Goal: Information Seeking & Learning: Check status

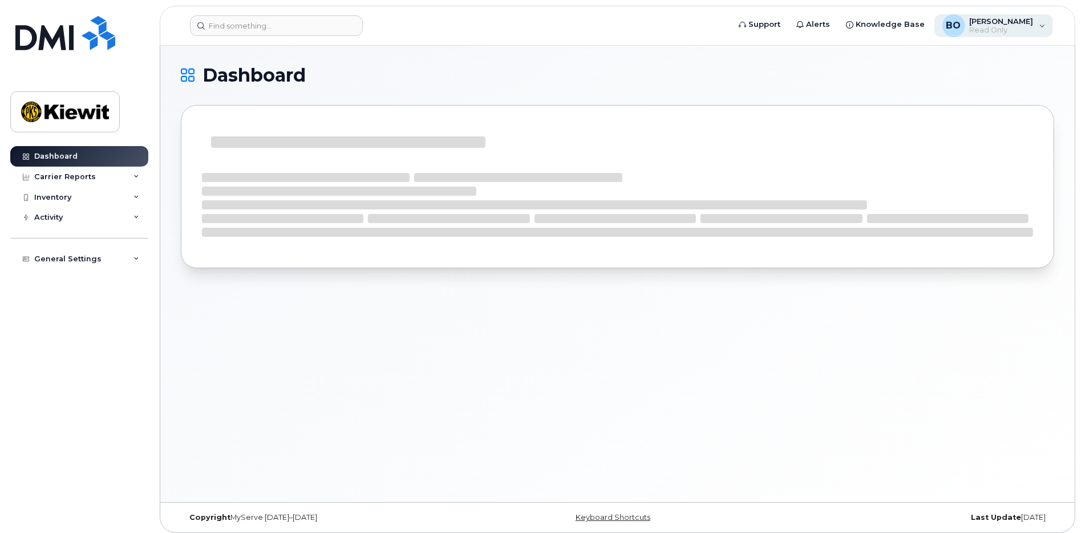
click at [1025, 31] on span "Read Only" at bounding box center [1002, 30] width 64 height 9
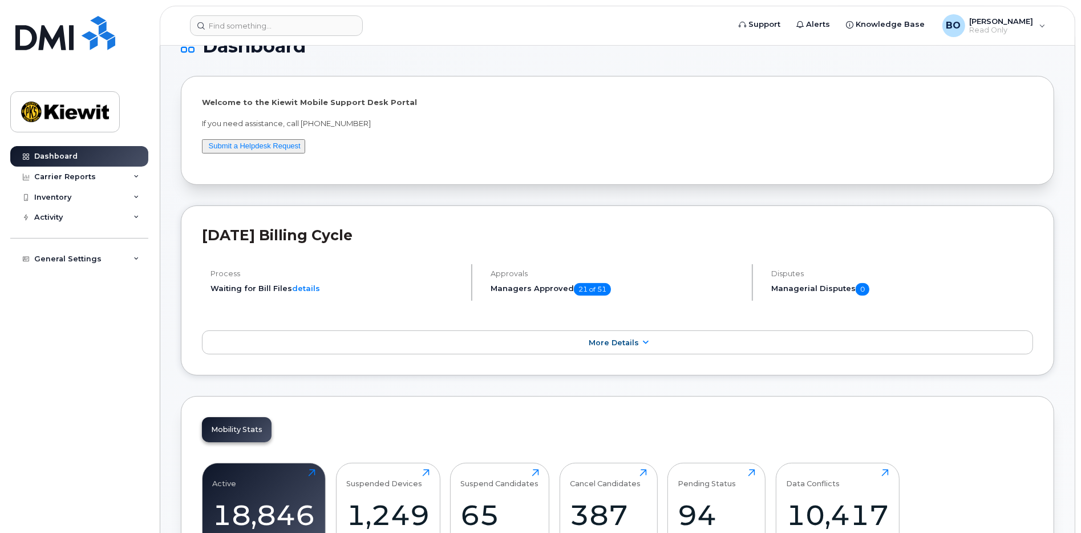
scroll to position [56, 0]
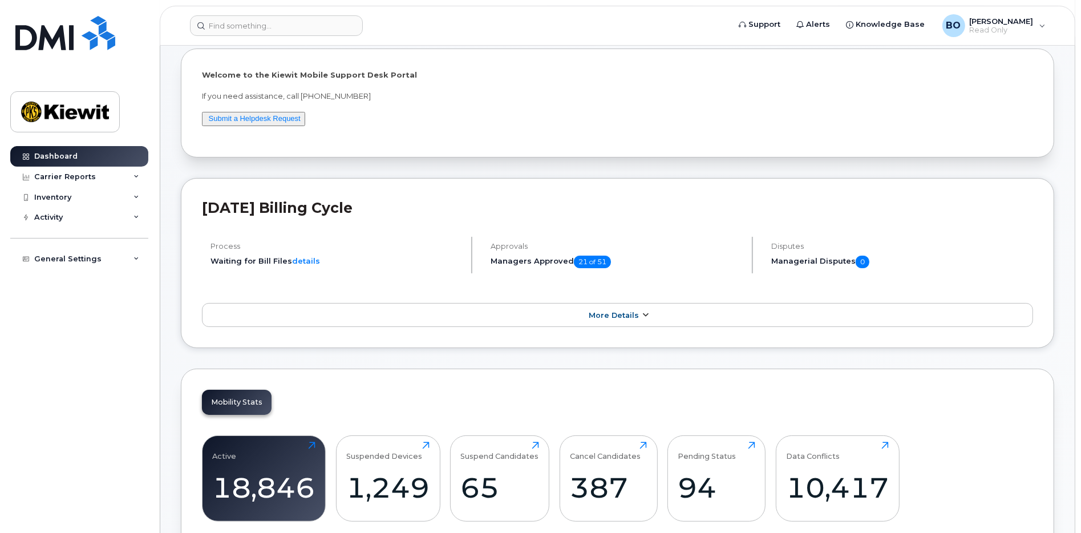
click at [636, 314] on span "More Details" at bounding box center [614, 315] width 50 height 9
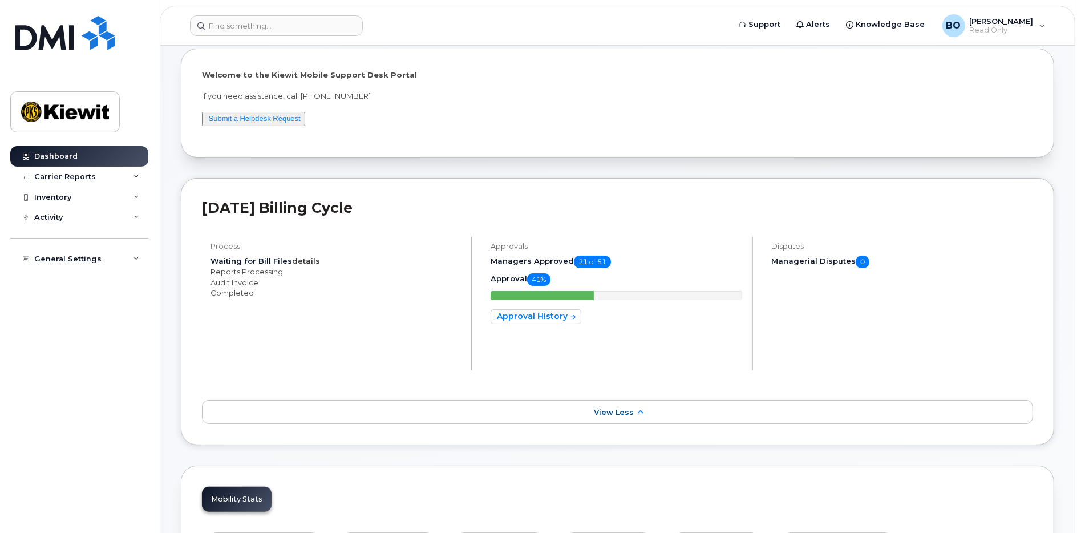
click at [301, 261] on link "details" at bounding box center [306, 260] width 28 height 9
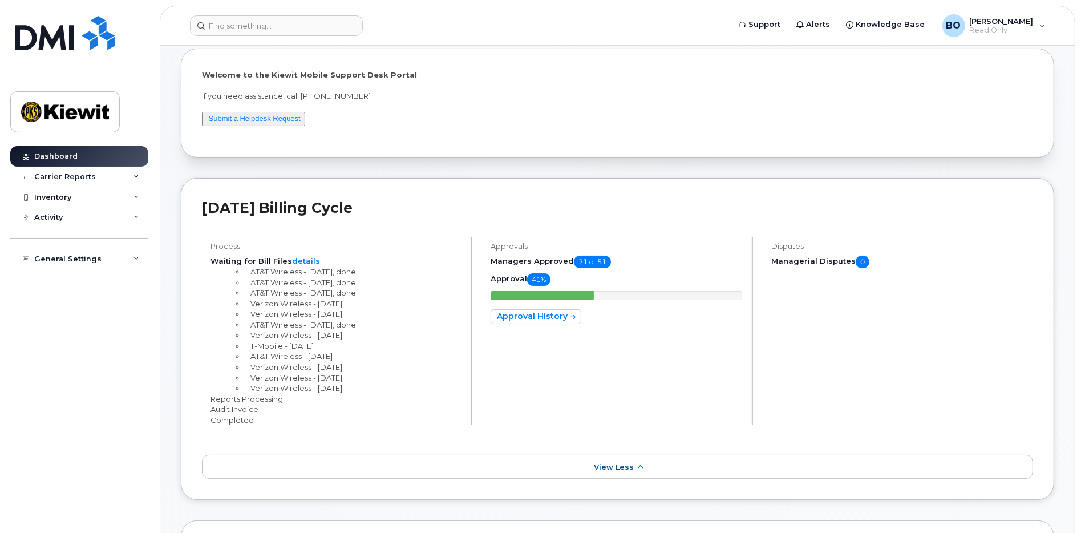
click at [241, 419] on li "Completed" at bounding box center [336, 420] width 251 height 11
click at [644, 470] on link "View Less" at bounding box center [617, 467] width 831 height 24
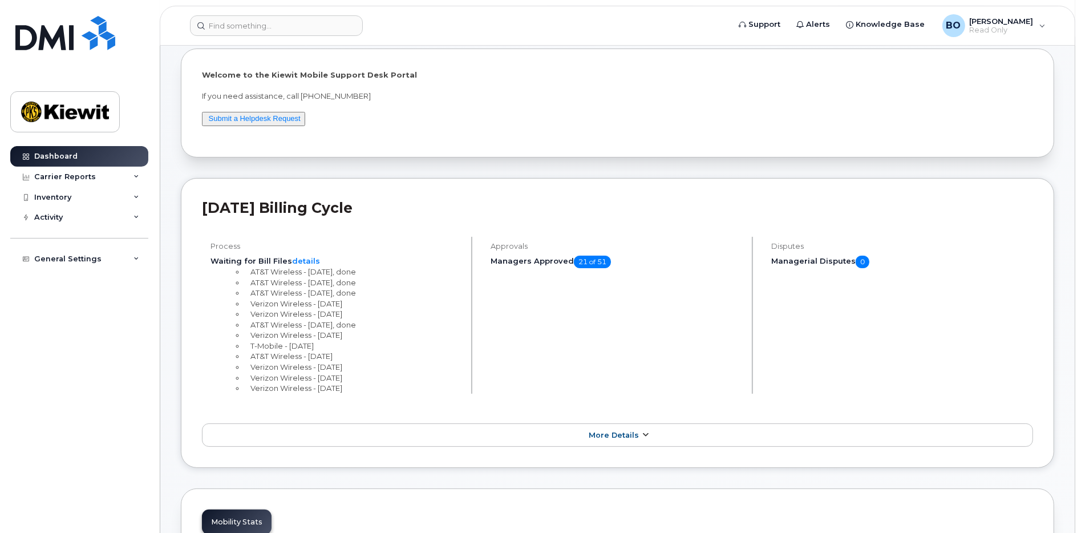
click at [618, 431] on span "More Details" at bounding box center [614, 435] width 50 height 9
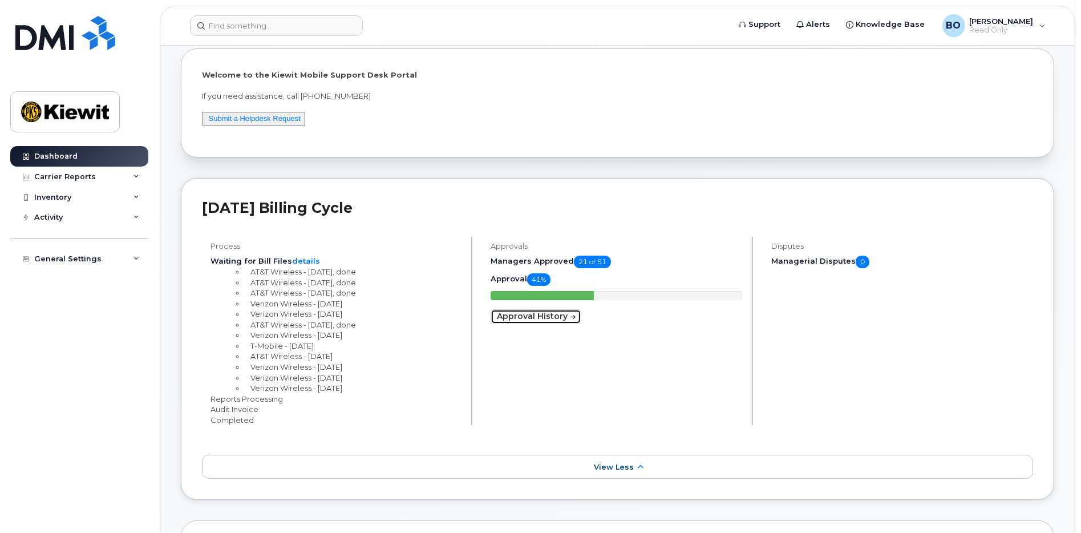
click at [565, 314] on link "Approval History" at bounding box center [536, 316] width 91 height 15
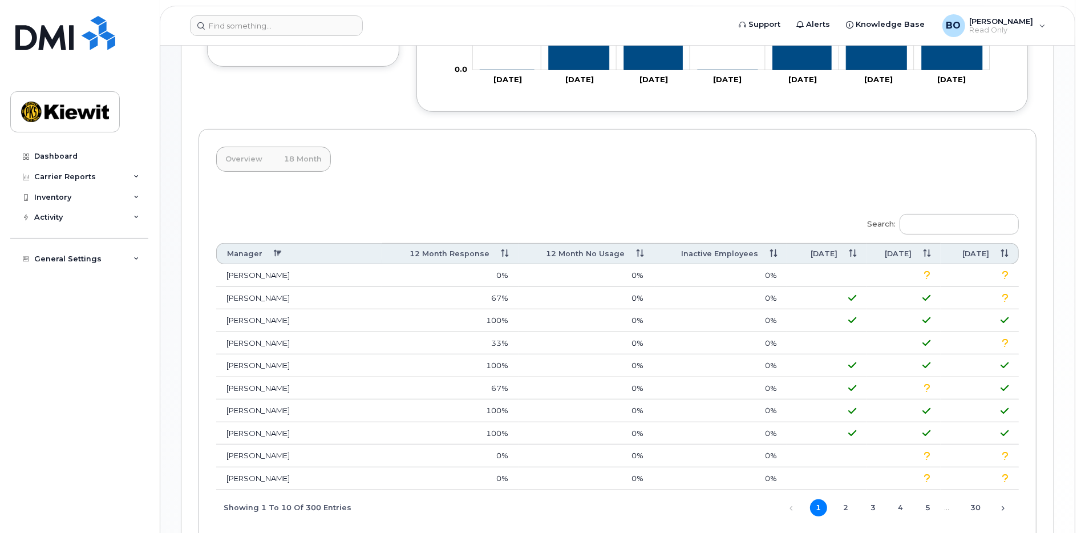
scroll to position [285, 0]
click at [928, 274] on icon at bounding box center [927, 274] width 7 height 1
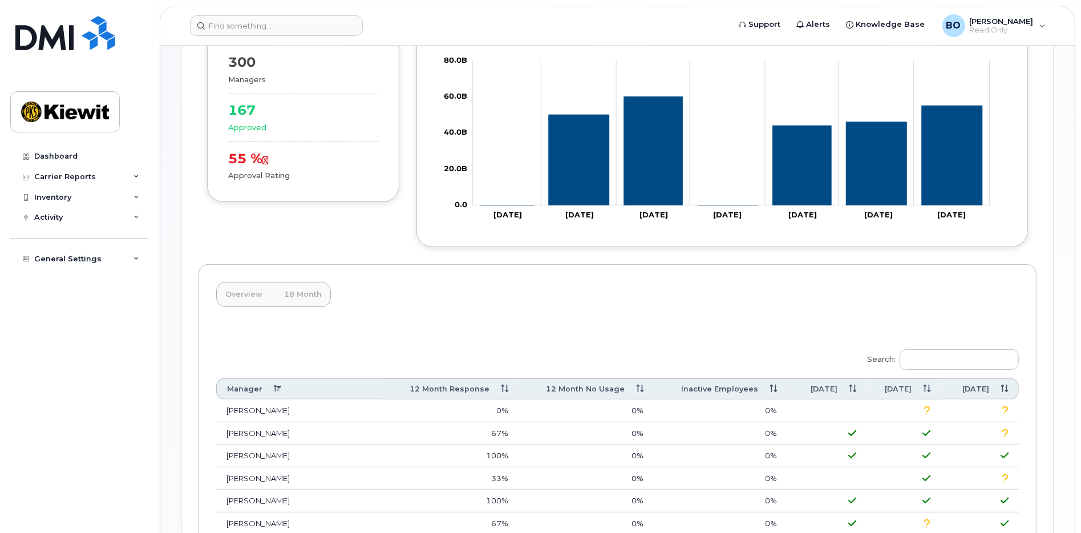
scroll to position [114, 0]
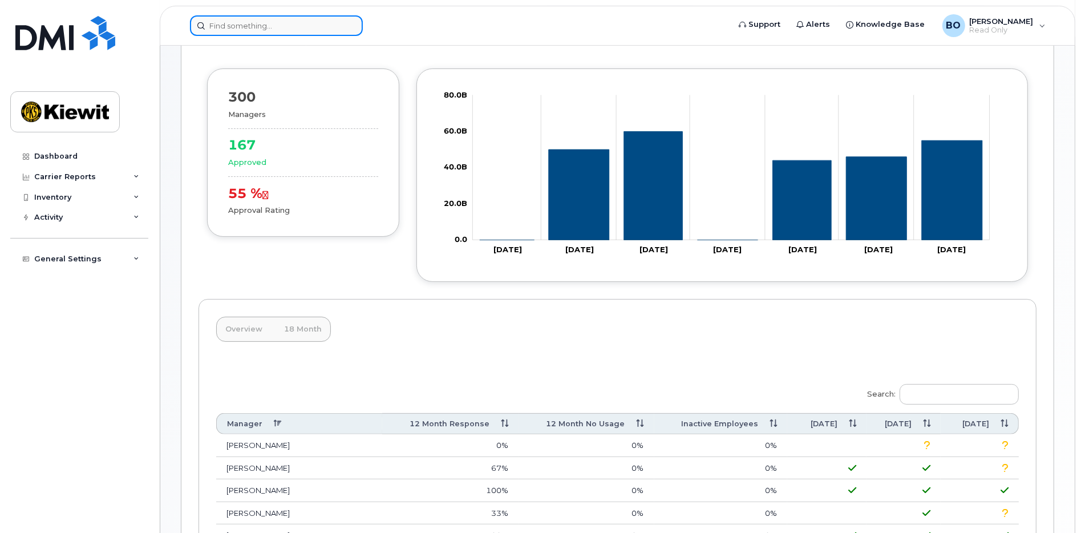
click at [240, 22] on input at bounding box center [276, 25] width 173 height 21
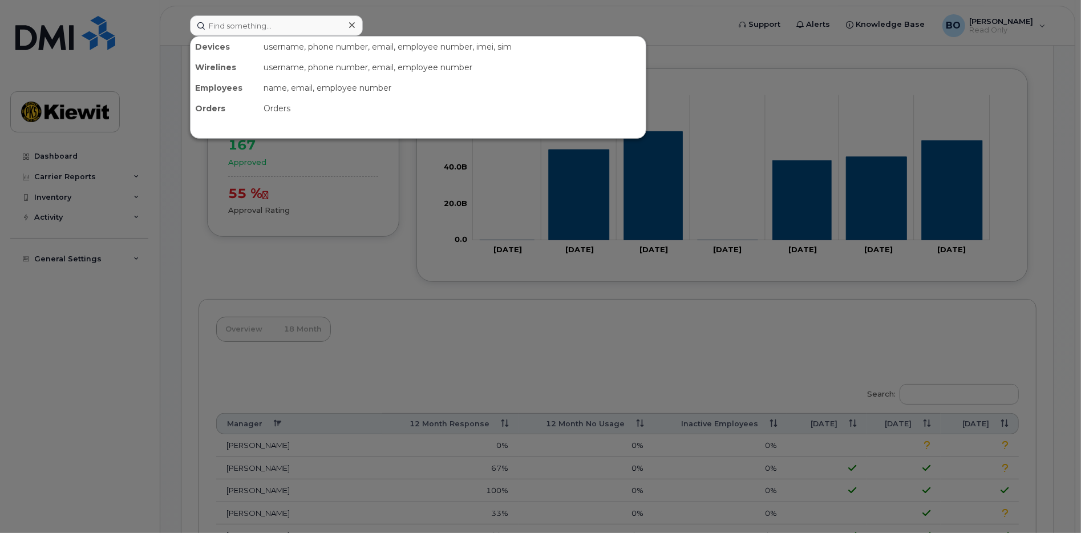
click at [268, 108] on div "Orders" at bounding box center [452, 108] width 387 height 21
click at [263, 36] on div "Devices username, phone number, email, employee number, imei, sim Wirelines use…" at bounding box center [418, 87] width 456 height 103
click at [263, 29] on input at bounding box center [276, 25] width 173 height 21
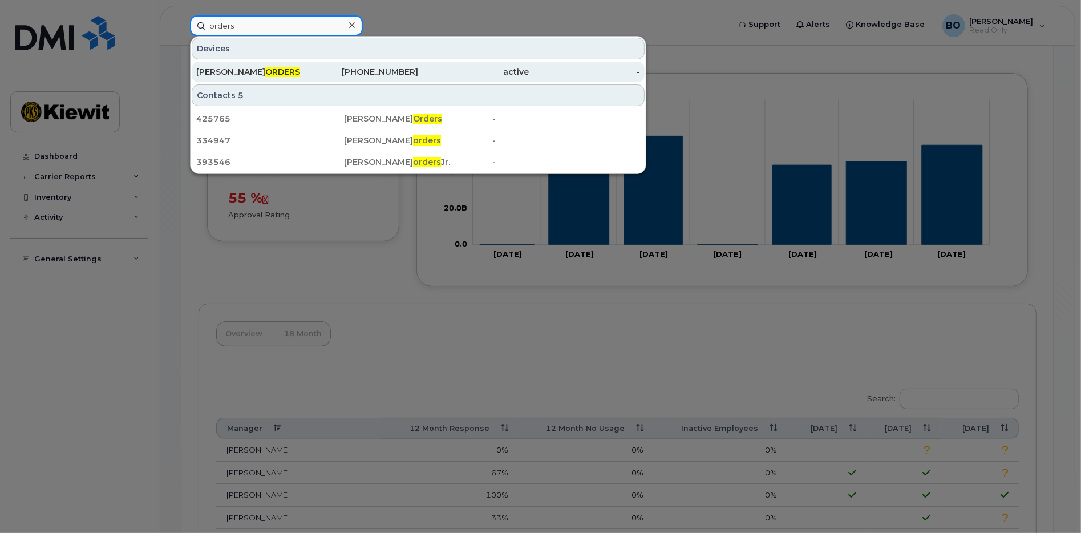
scroll to position [56, 0]
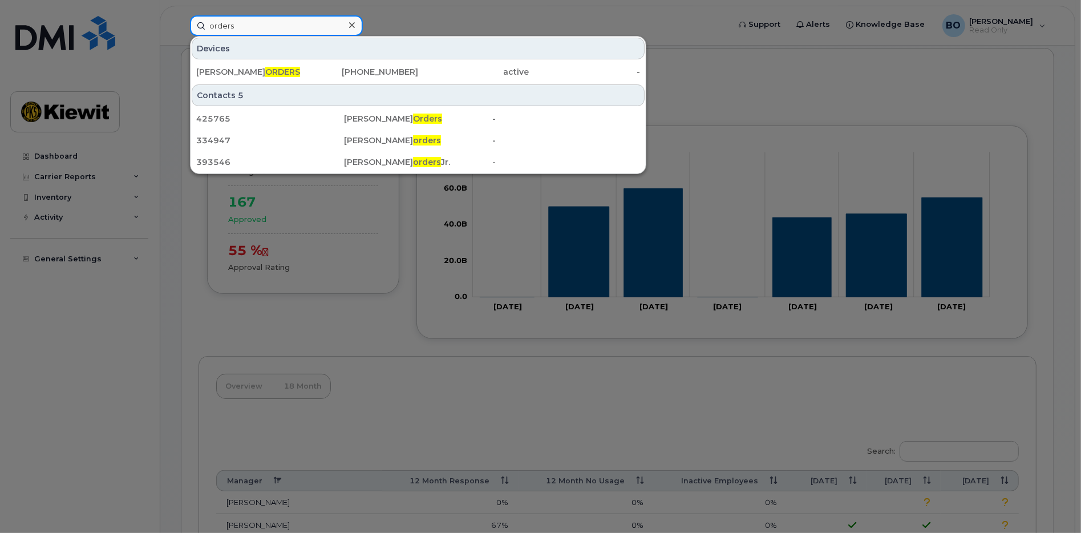
type input "orders"
click at [350, 25] on icon at bounding box center [352, 25] width 6 height 9
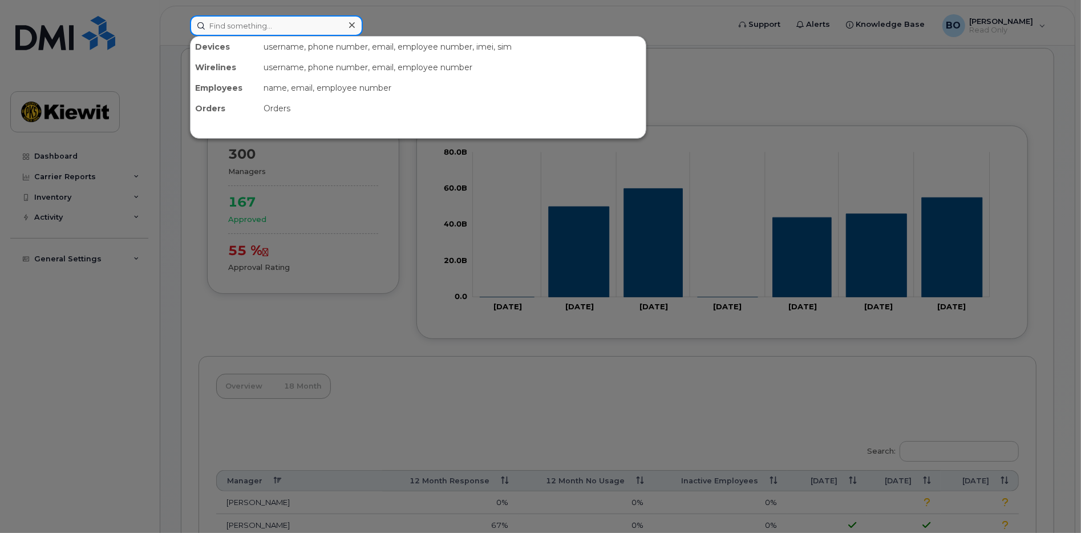
click at [274, 31] on input at bounding box center [276, 25] width 173 height 21
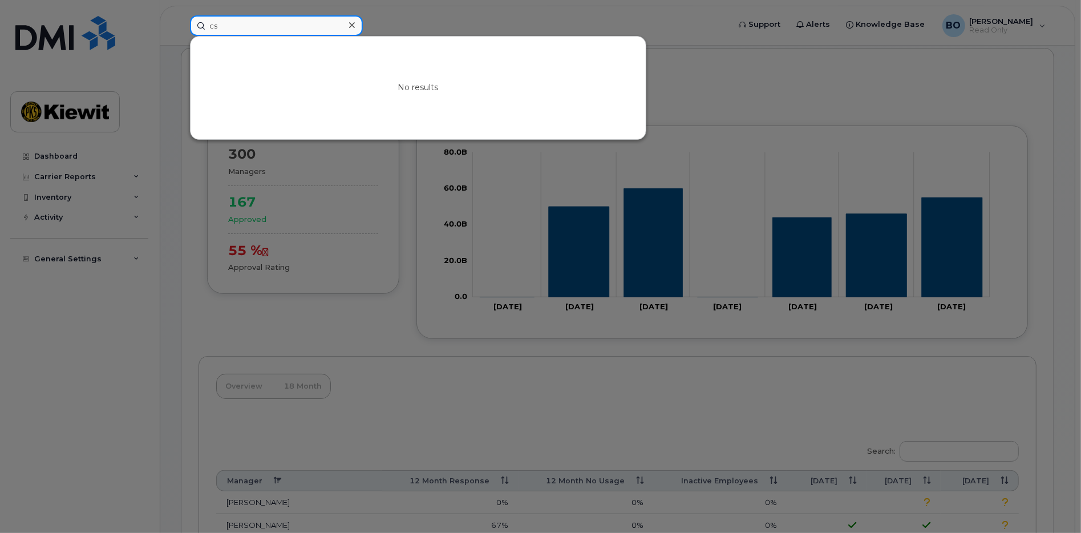
type input "c"
type input "0801825"
click at [343, 29] on div at bounding box center [351, 25] width 17 height 17
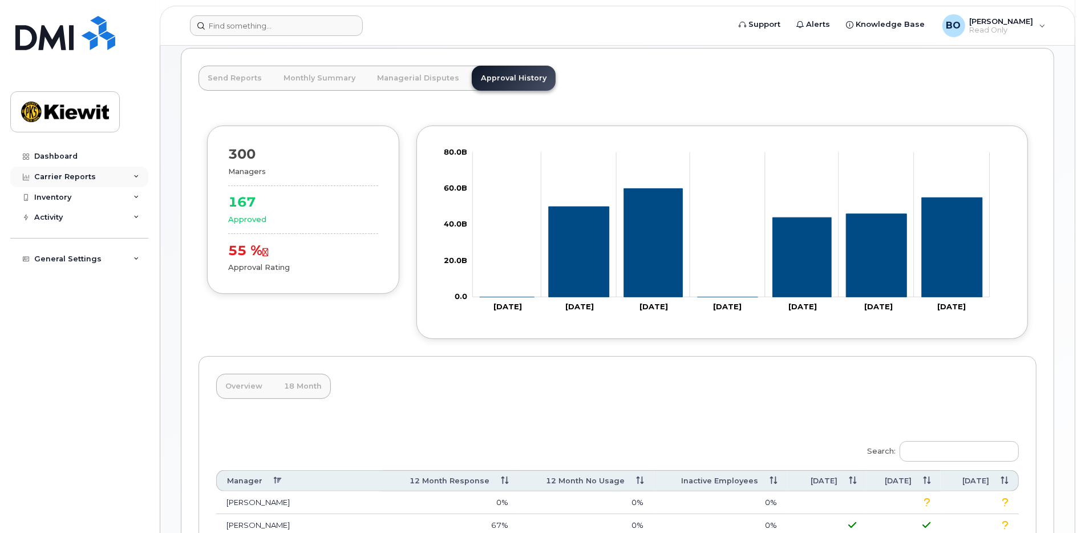
click at [128, 174] on div "Carrier Reports" at bounding box center [79, 177] width 138 height 21
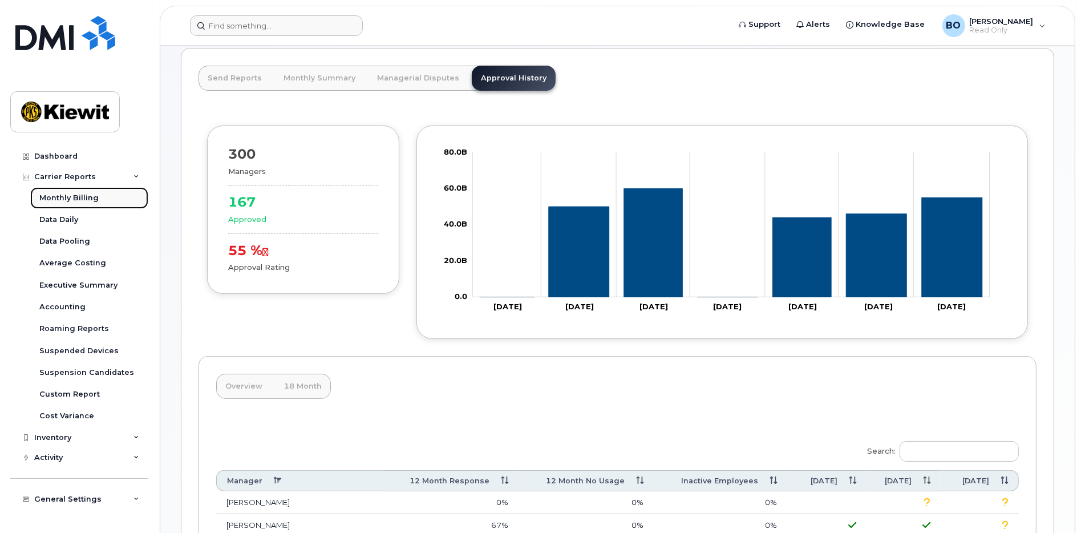
click at [83, 199] on div "Monthly Billing" at bounding box center [68, 198] width 59 height 10
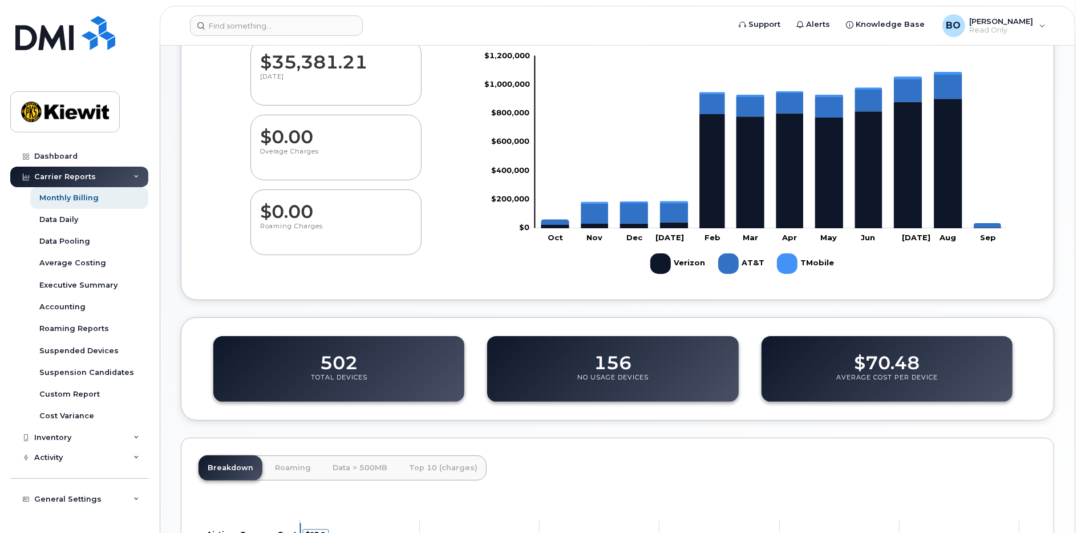
scroll to position [131, 0]
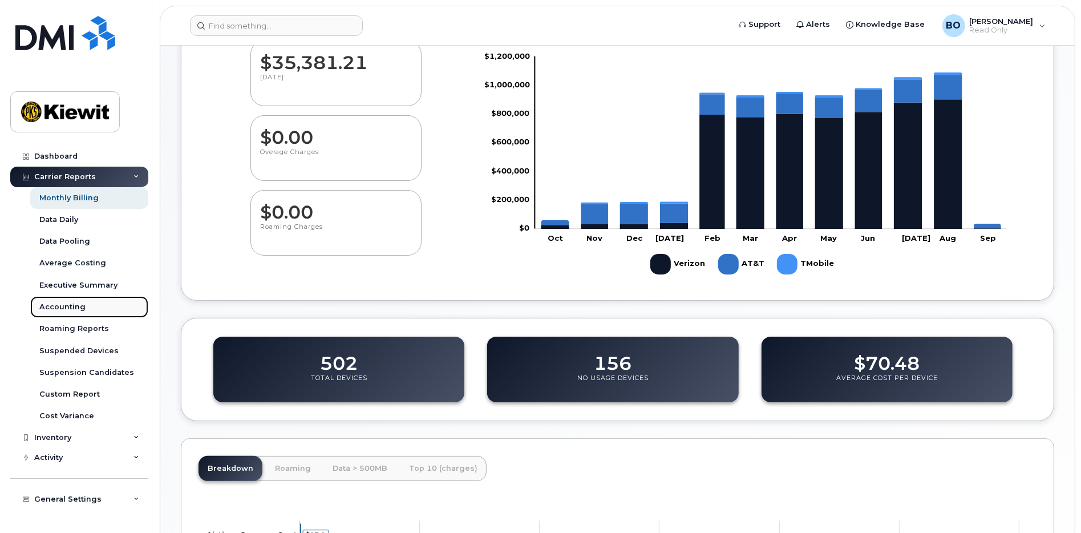
click at [95, 314] on link "Accounting" at bounding box center [89, 307] width 118 height 22
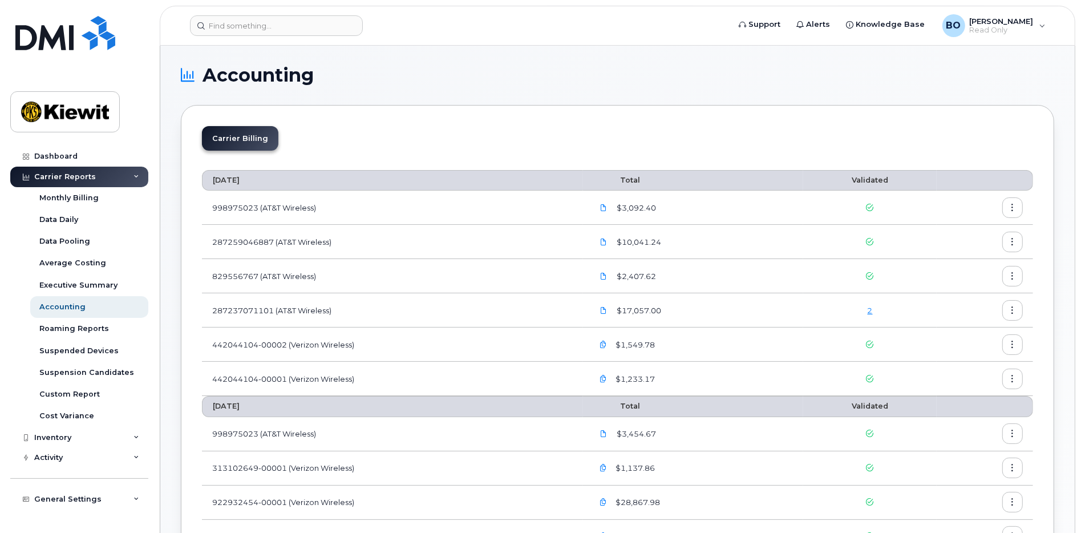
click at [1009, 211] on icon "button" at bounding box center [1012, 207] width 7 height 7
click at [1011, 209] on icon "button" at bounding box center [1012, 207] width 7 height 7
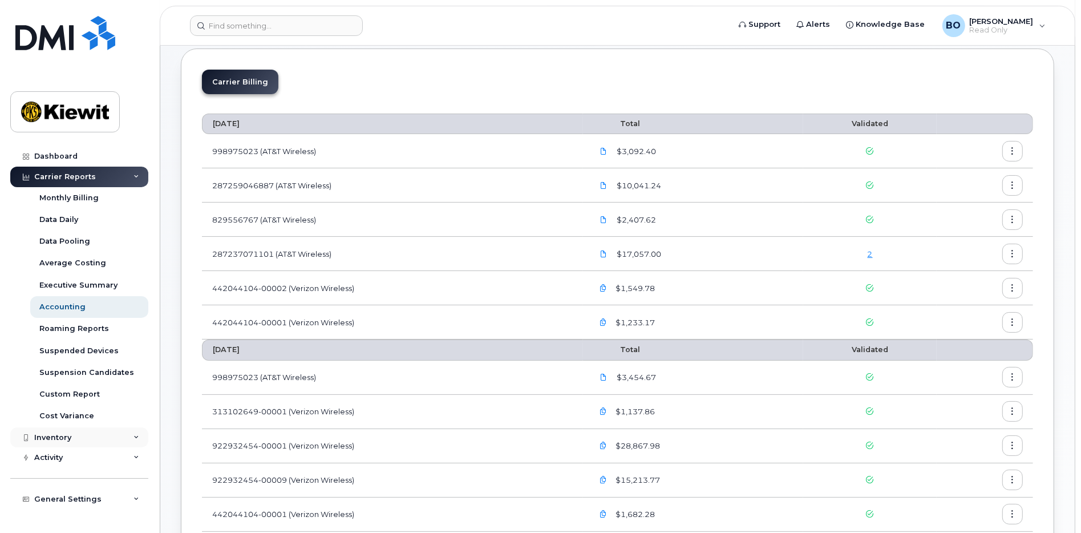
click at [116, 433] on div "Inventory" at bounding box center [79, 437] width 138 height 21
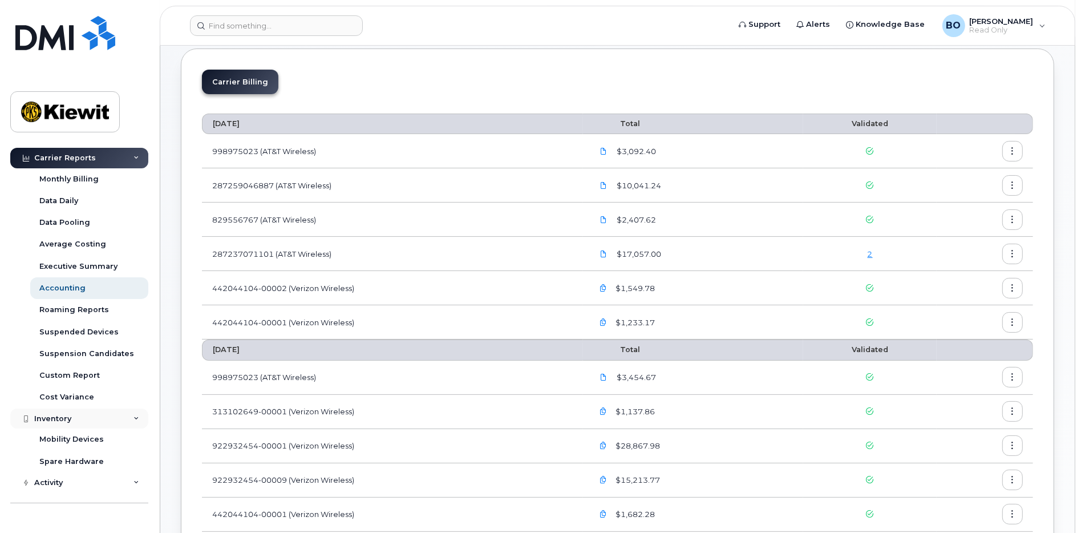
scroll to position [37, 0]
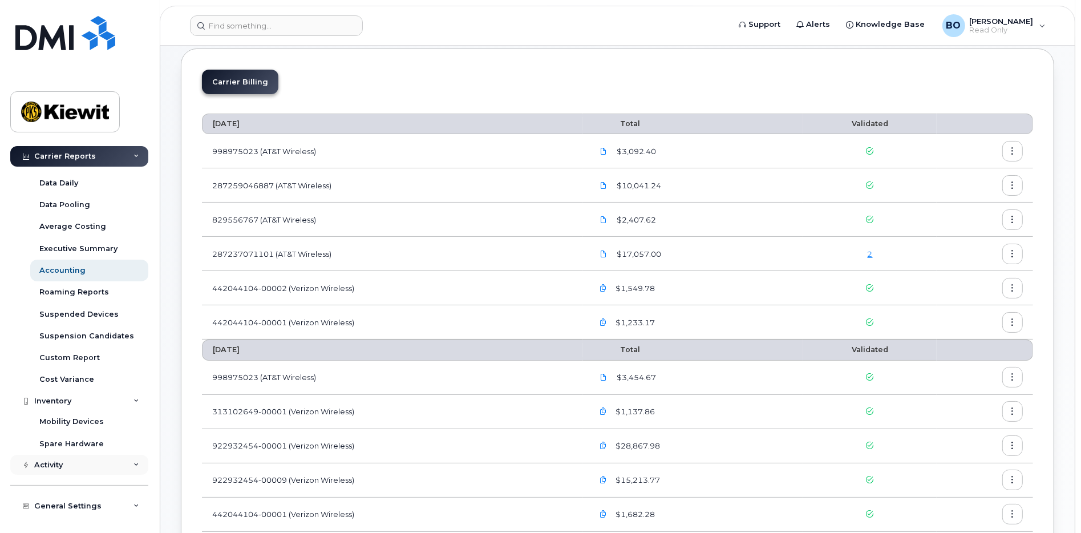
click at [104, 462] on div "Activity" at bounding box center [79, 465] width 138 height 21
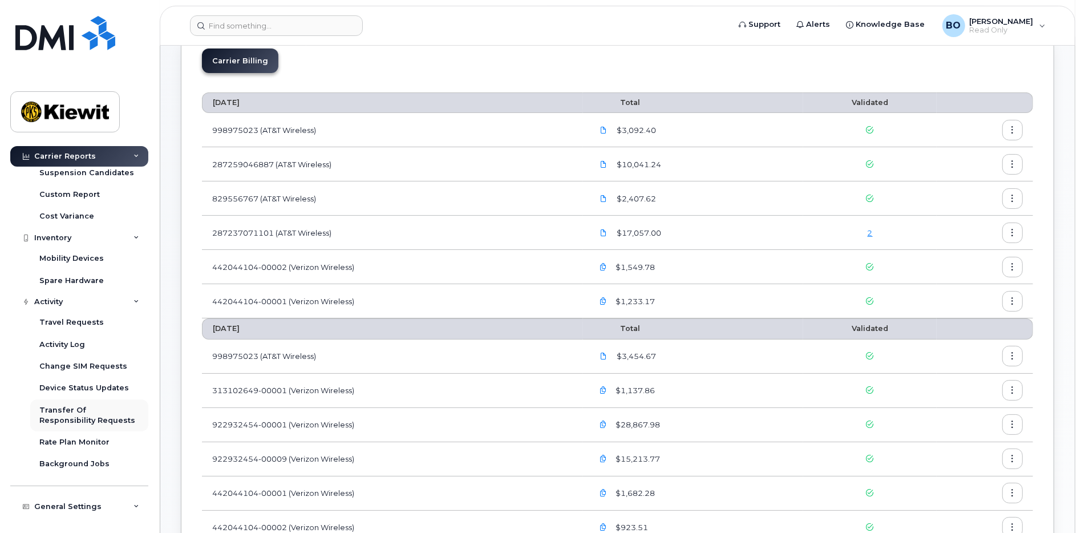
scroll to position [114, 0]
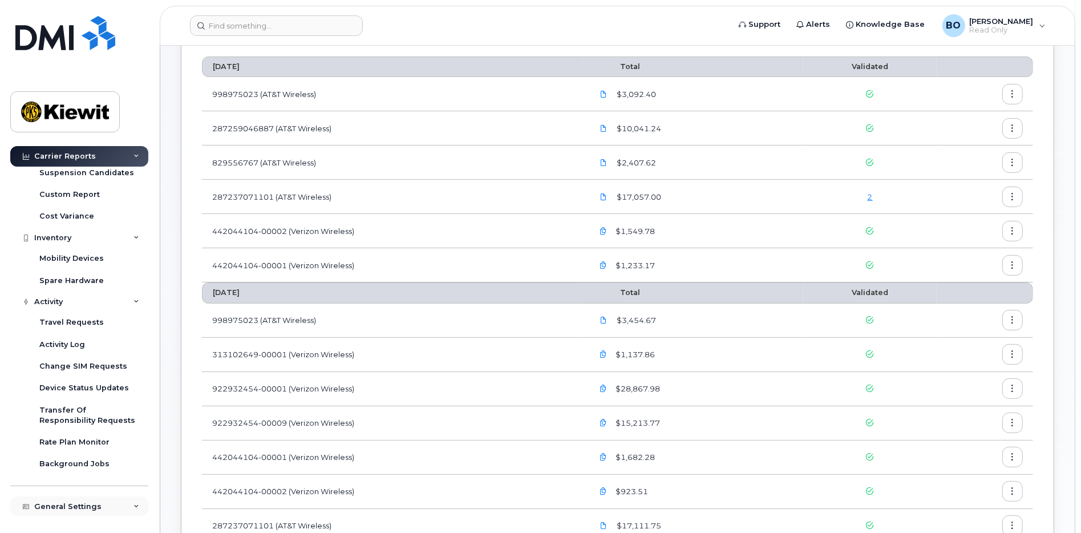
click at [94, 505] on div "General Settings" at bounding box center [67, 506] width 67 height 9
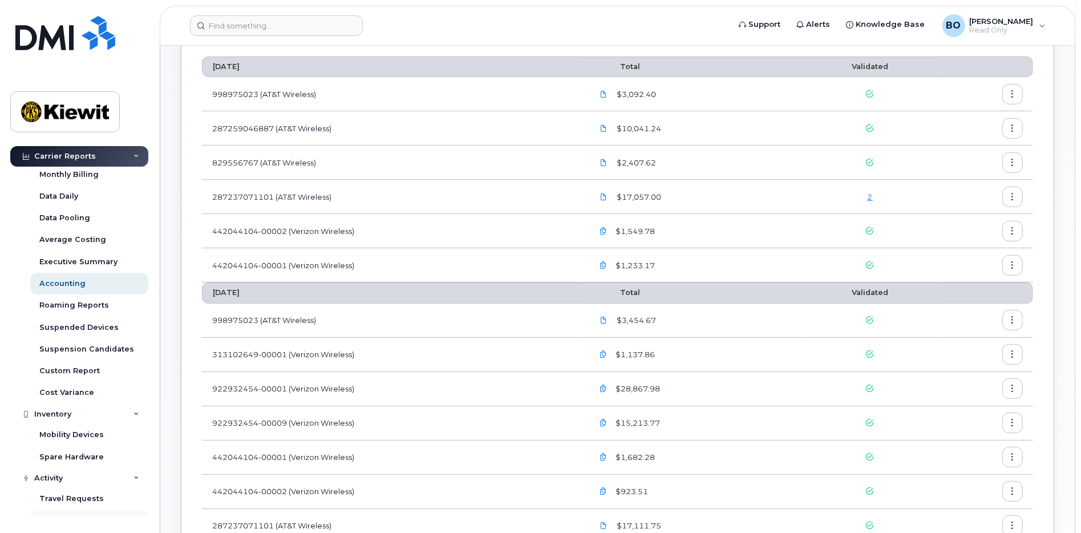
scroll to position [0, 0]
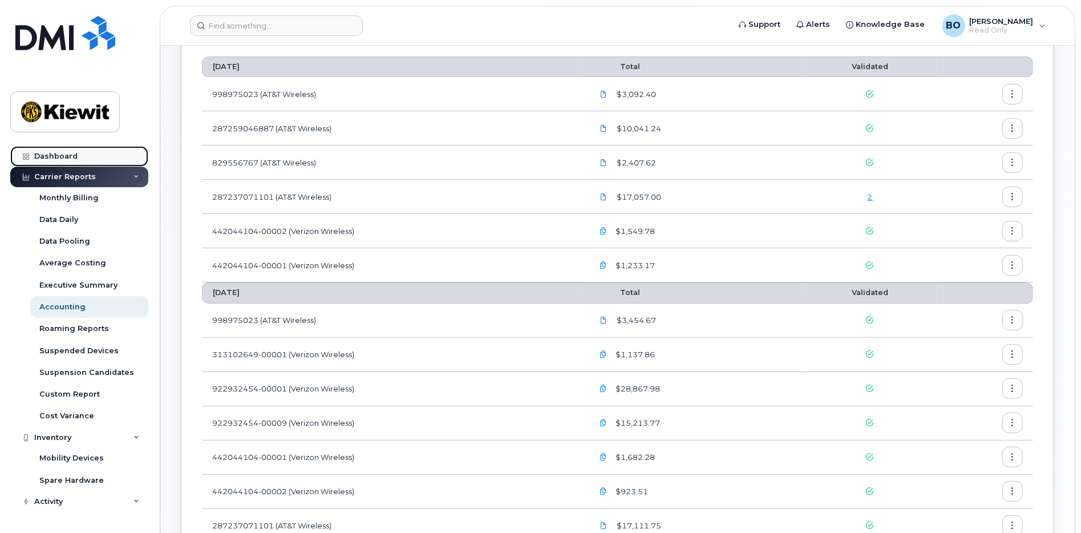
click at [65, 152] on div "Dashboard" at bounding box center [55, 156] width 43 height 9
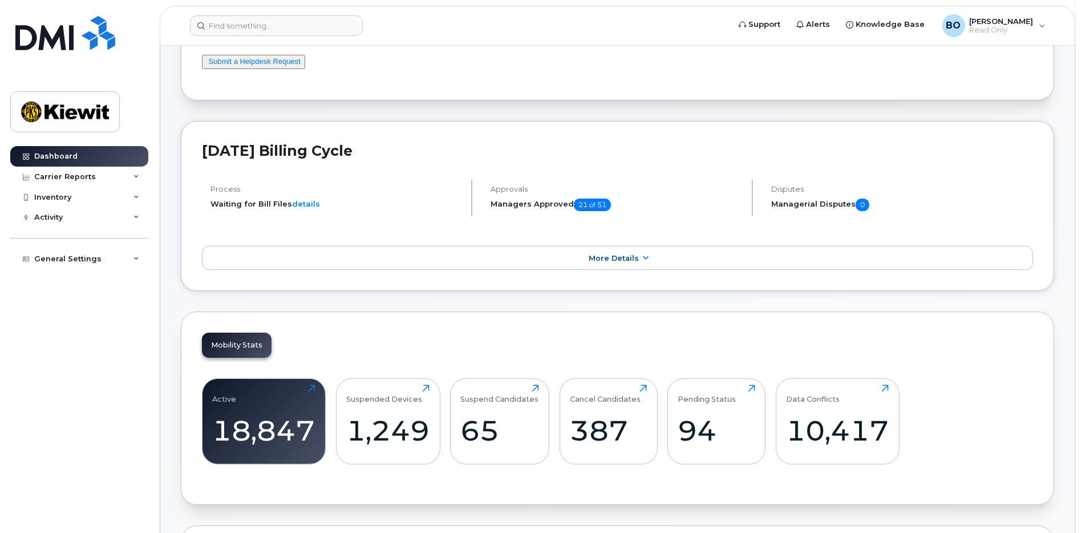
scroll to position [56, 0]
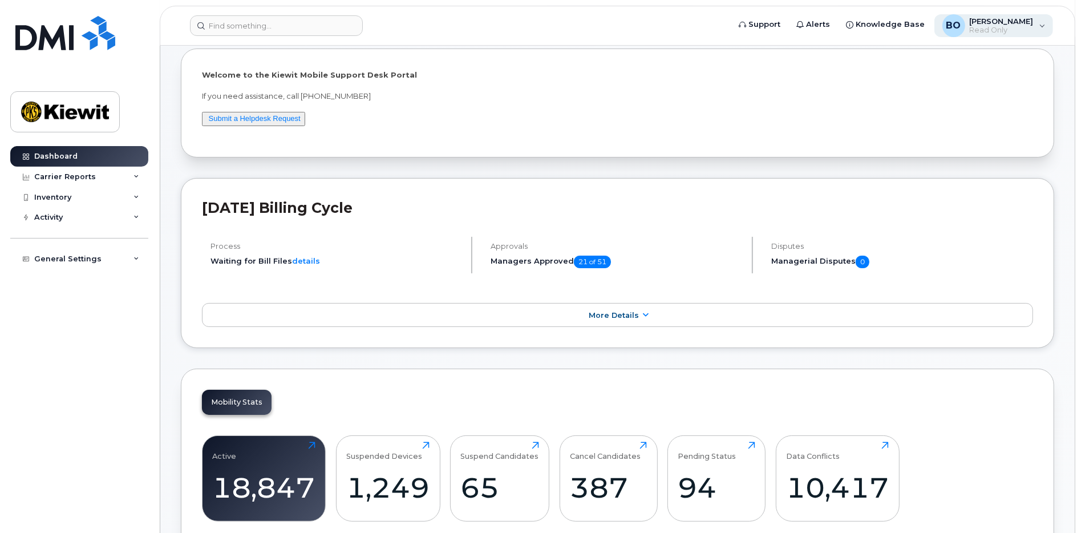
click at [1016, 28] on span "Read Only" at bounding box center [1002, 30] width 64 height 9
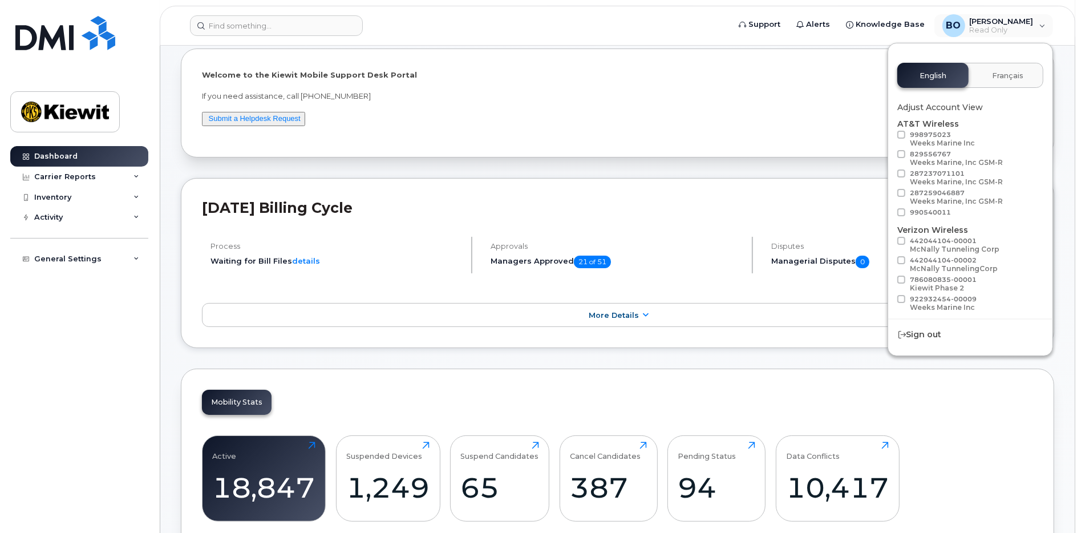
scroll to position [63, 0]
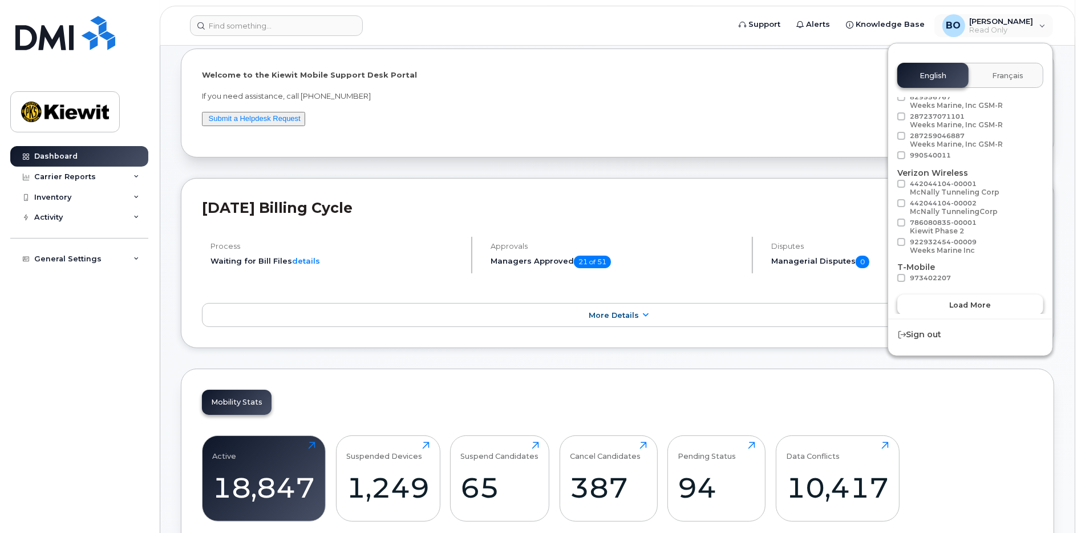
click at [966, 296] on button "Load more" at bounding box center [970, 304] width 146 height 21
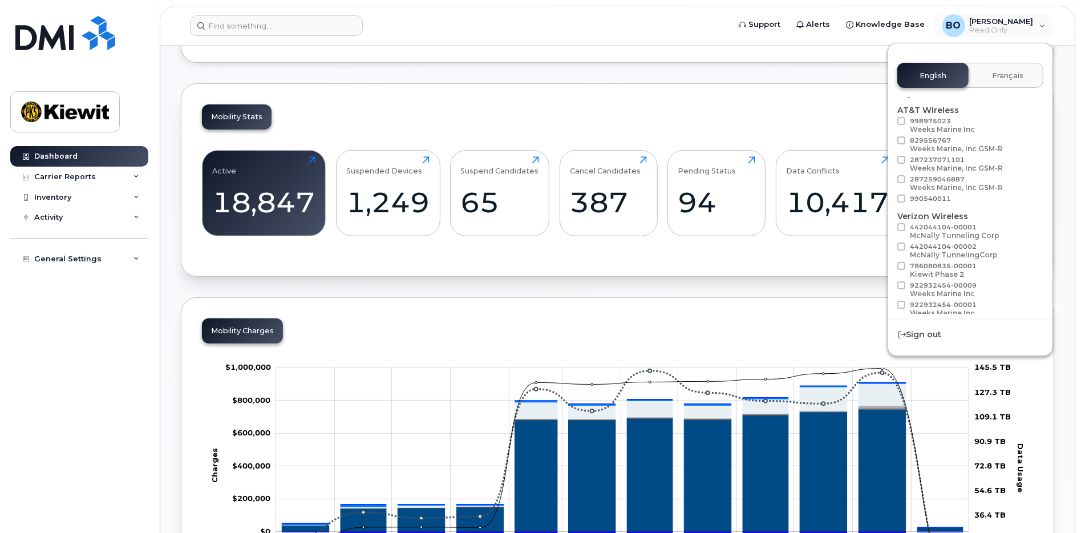
scroll to position [0, 0]
click at [997, 26] on span "Read Only" at bounding box center [1002, 30] width 64 height 9
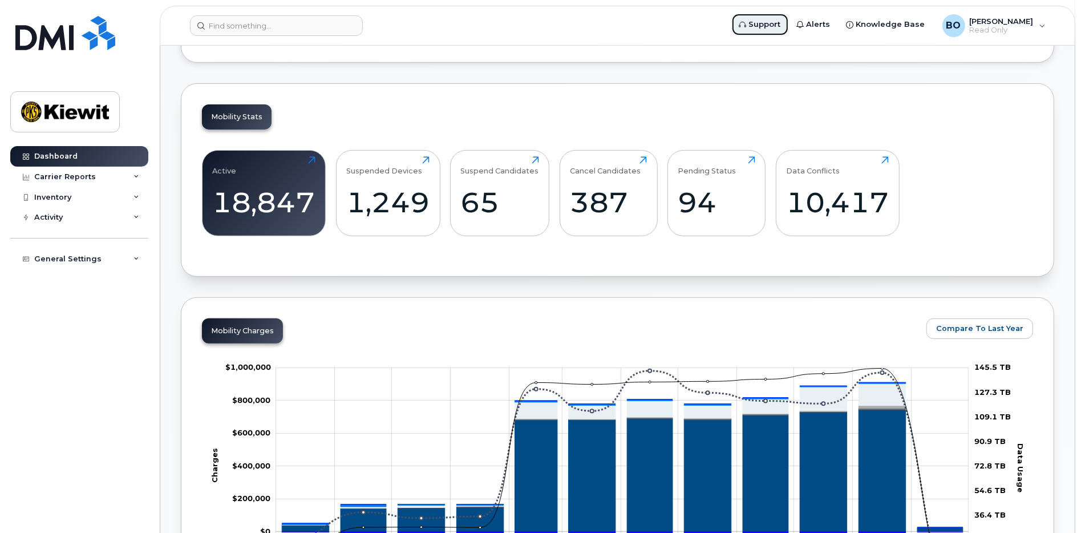
click at [754, 22] on span "Support" at bounding box center [765, 24] width 32 height 11
